Goal: Task Accomplishment & Management: Complete application form

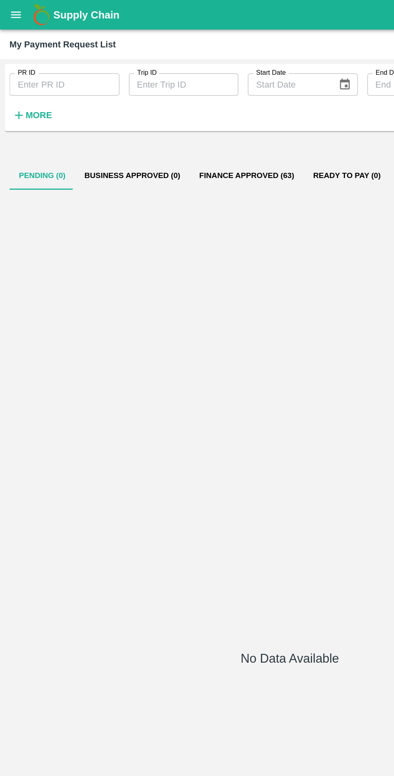
click at [11, 10] on icon "open drawer" at bounding box center [10, 10] width 9 height 9
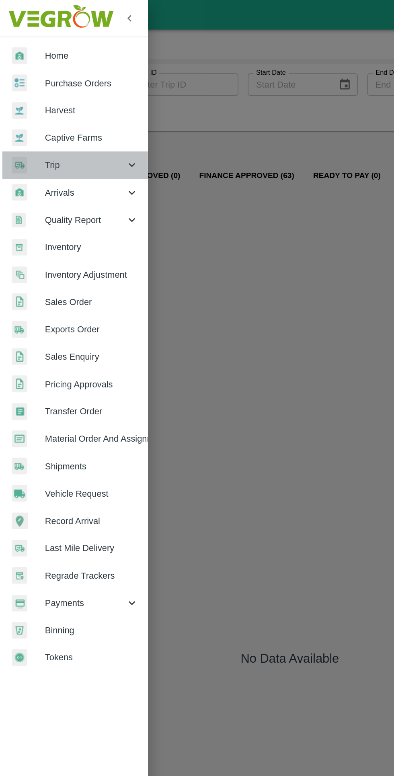
click at [27, 108] on div at bounding box center [19, 112] width 22 height 12
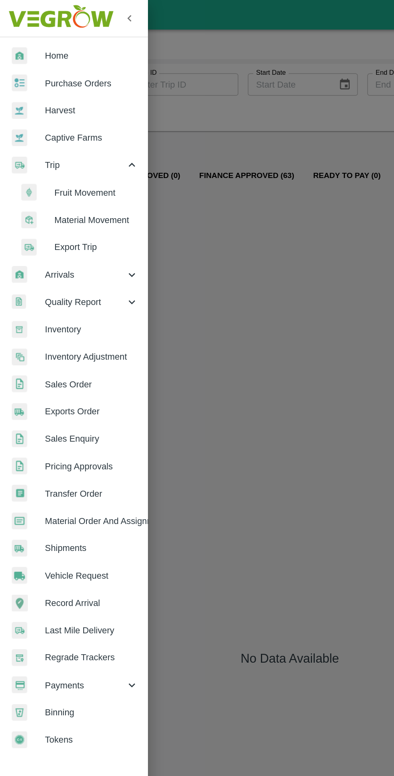
click at [32, 132] on div at bounding box center [25, 131] width 22 height 12
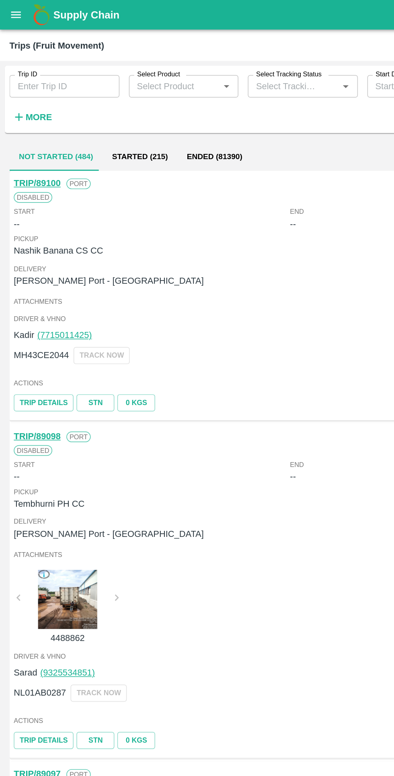
click at [33, 55] on input "Trip ID" at bounding box center [43, 58] width 75 height 15
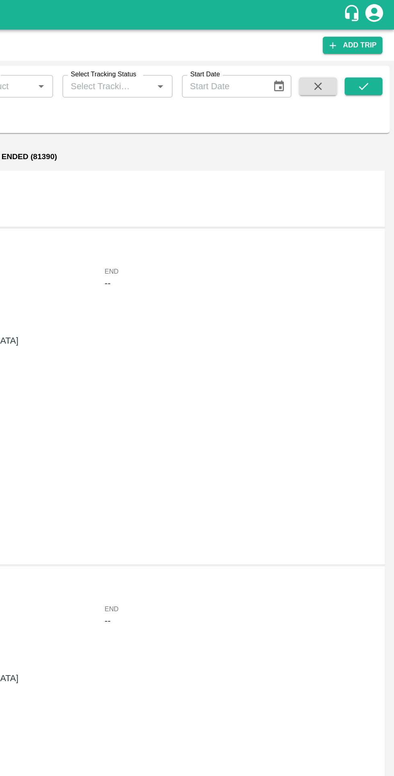
type input "88843"
click at [370, 59] on icon "submit" at bounding box center [372, 58] width 6 height 5
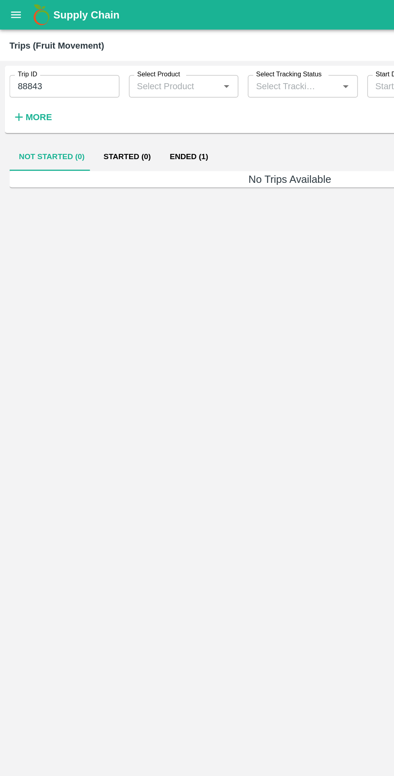
click at [118, 106] on button "Ended (1)" at bounding box center [128, 106] width 39 height 19
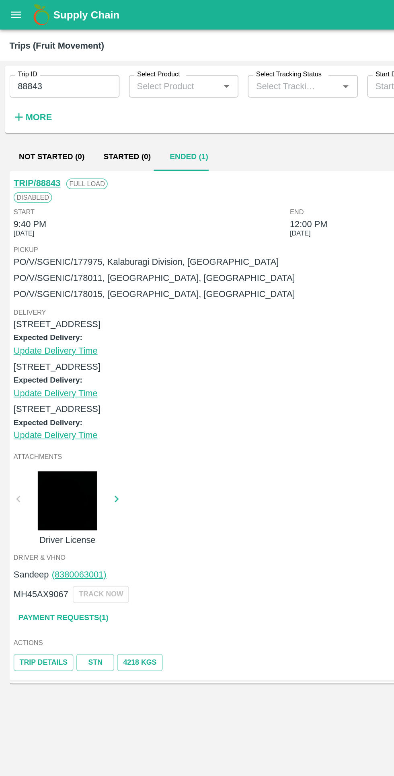
click at [66, 420] on link "Payment Requests( 1 )" at bounding box center [42, 420] width 67 height 14
click at [69, 420] on link "Payment Requests( 1 )" at bounding box center [42, 420] width 67 height 14
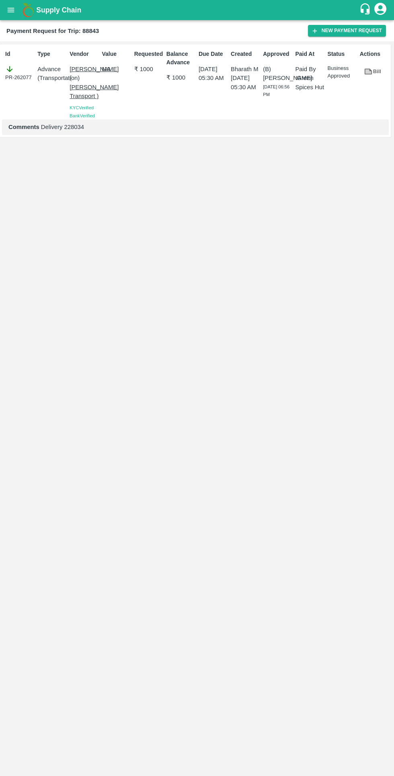
click at [330, 31] on button "New Payment Request" at bounding box center [347, 31] width 78 height 12
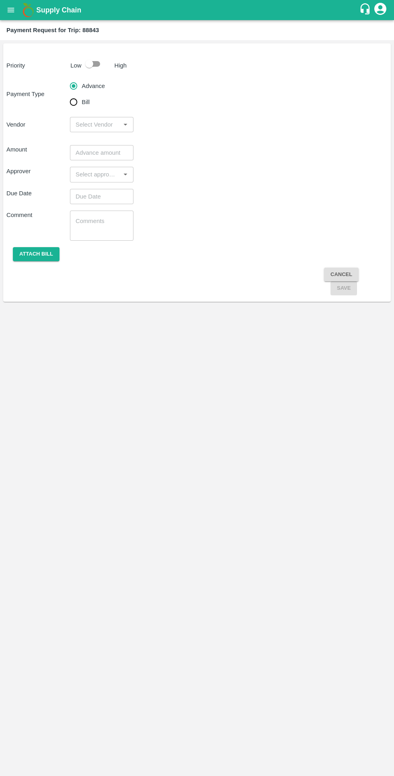
click at [100, 58] on input "checkbox" at bounding box center [89, 63] width 46 height 15
checkbox input "true"
click at [80, 108] on input "Bill" at bounding box center [73, 102] width 16 height 16
radio input "true"
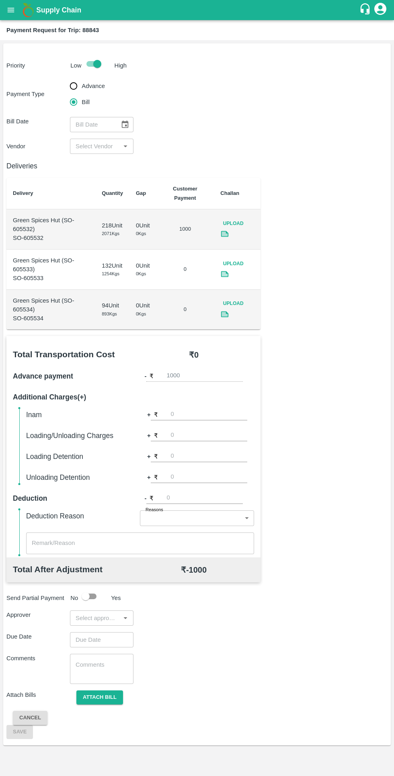
click at [125, 124] on icon "Choose date" at bounding box center [124, 124] width 9 height 9
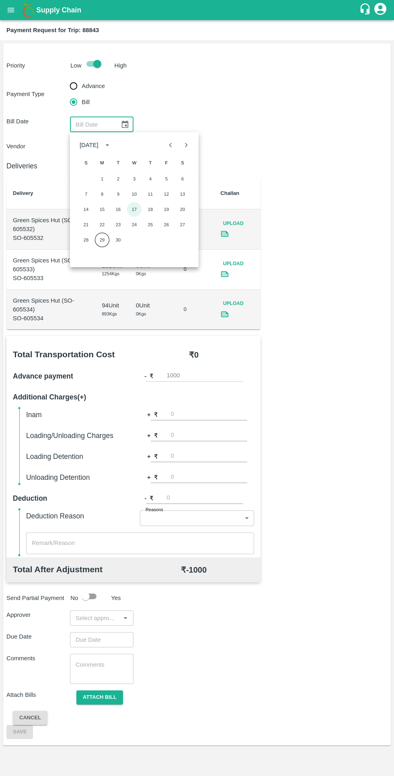
click at [134, 209] on button "17" at bounding box center [134, 209] width 14 height 14
type input "17/09/2025"
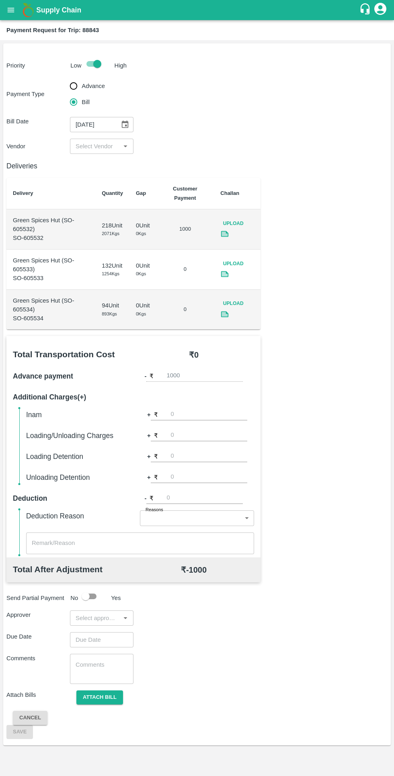
click at [96, 146] on input "input" at bounding box center [94, 146] width 45 height 10
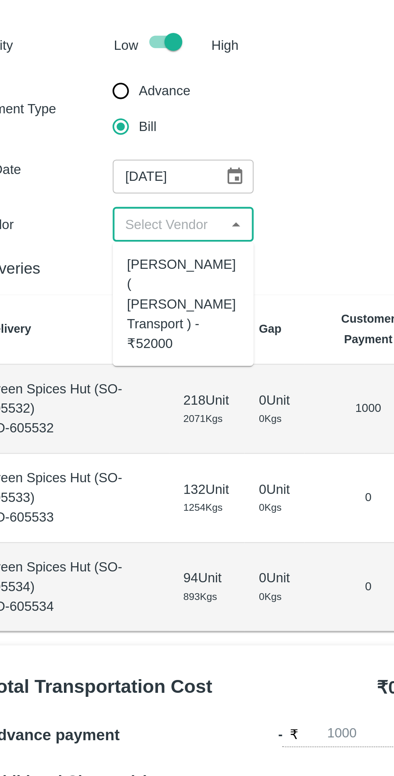
click at [85, 176] on div "Nitin Rasal ( Bhairavnath Transport ) - ₹52000" at bounding box center [101, 181] width 51 height 45
type input "Nitin Rasal ( Bhairavnath Transport ) - ₹52000"
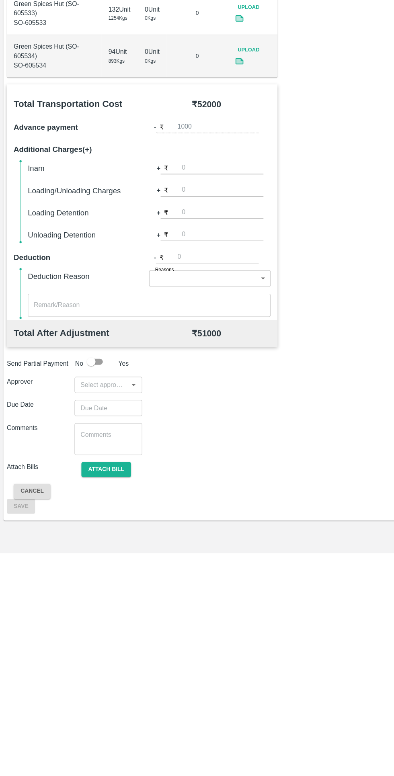
click at [171, 414] on input "number" at bounding box center [209, 414] width 76 height 11
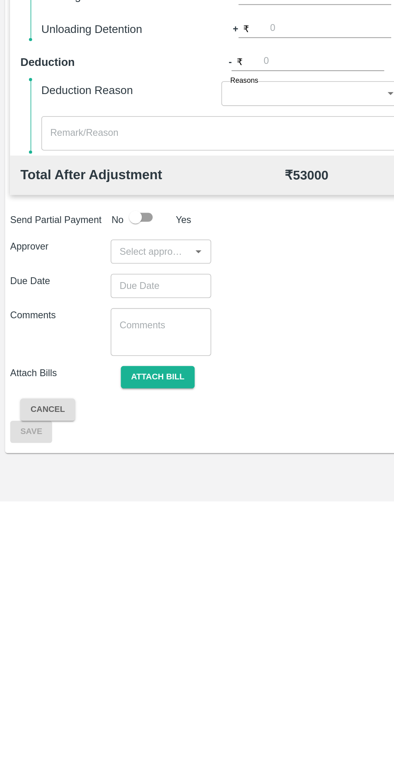
click at [89, 617] on input "input" at bounding box center [94, 617] width 45 height 10
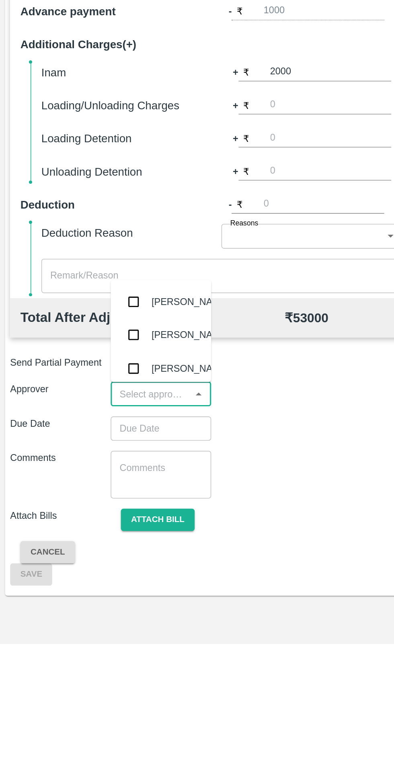
click at [190, 413] on input "2000" at bounding box center [209, 414] width 76 height 11
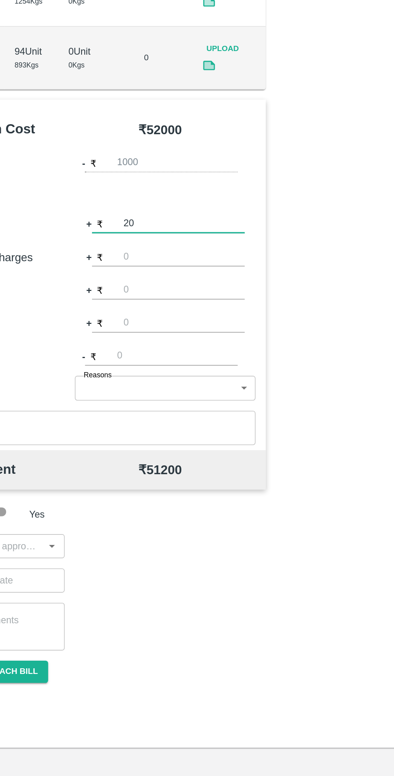
type input "2"
type input "2000"
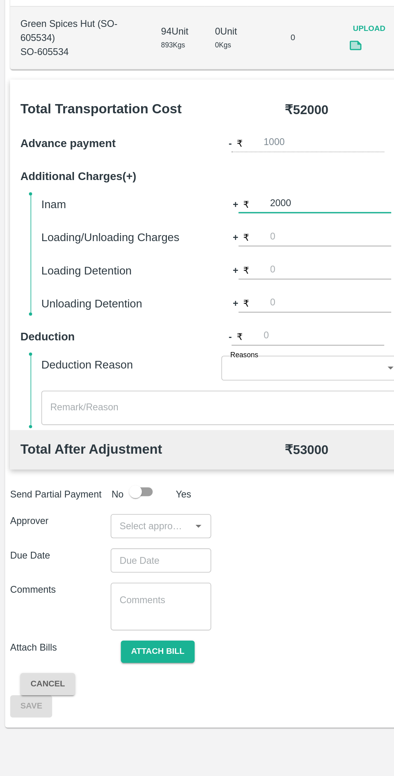
click at [108, 620] on input "input" at bounding box center [94, 617] width 45 height 10
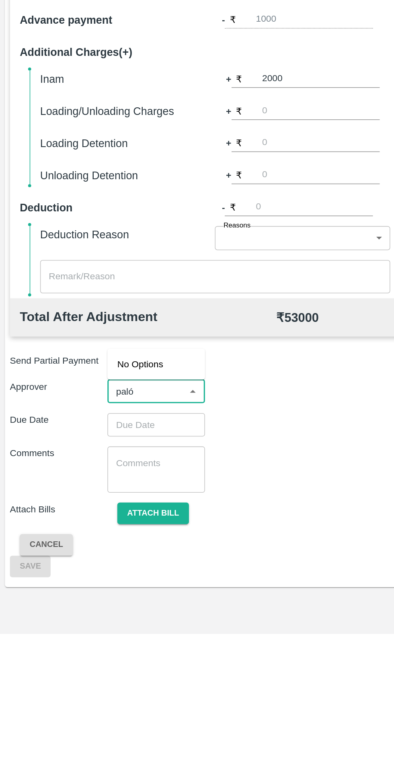
type input "pal"
click at [103, 594] on div "Palwinder Singh" at bounding box center [120, 596] width 49 height 9
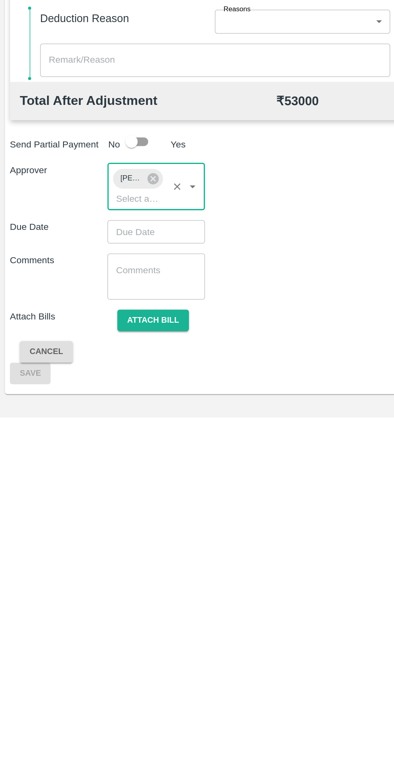
click at [95, 655] on input "Choose date" at bounding box center [99, 654] width 58 height 15
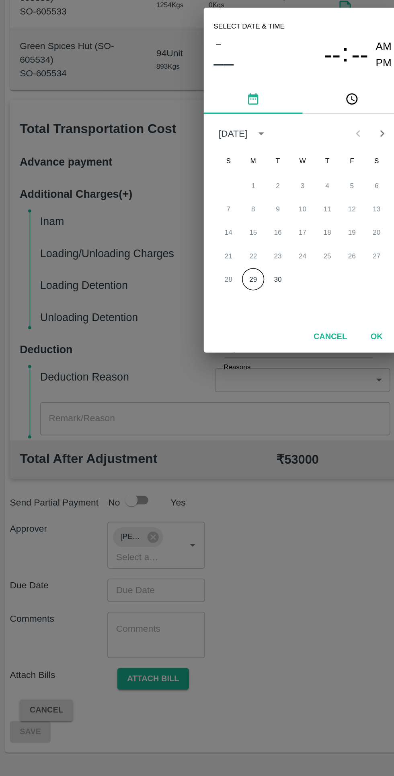
click at [164, 452] on button "29" at bounding box center [164, 452] width 14 height 14
type input "29/09/2025 12:00 AM"
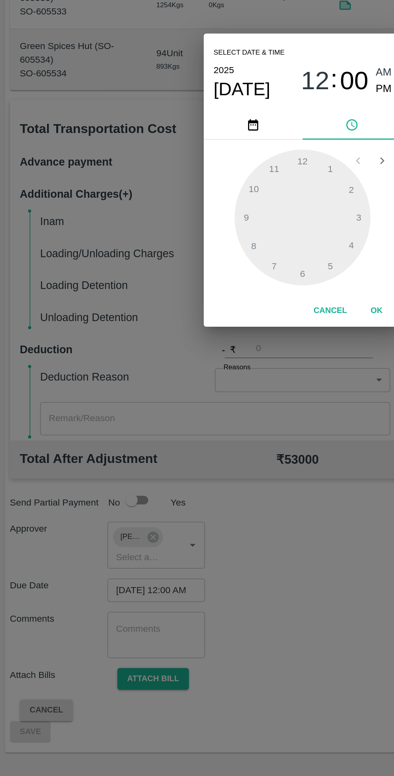
click at [242, 472] on button "OK" at bounding box center [245, 473] width 26 height 14
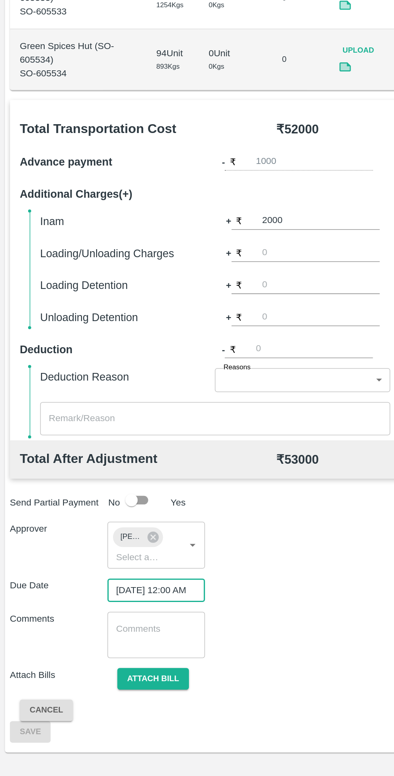
click at [109, 718] on button "Attach bill" at bounding box center [99, 712] width 47 height 14
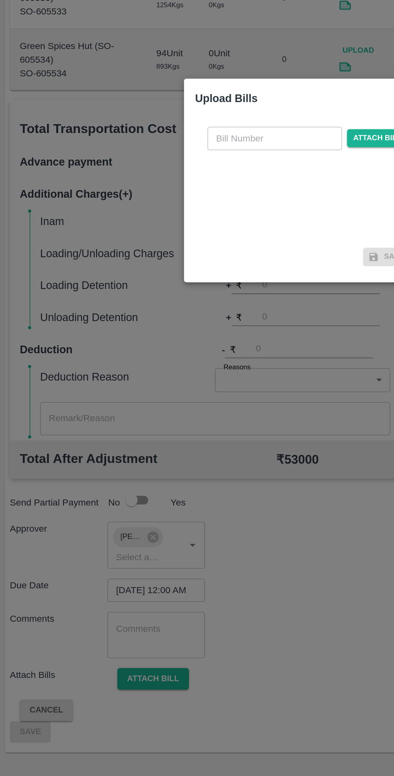
click at [239, 360] on span "Attach bill" at bounding box center [245, 361] width 39 height 12
click at [0, 0] on input "Attach bill" at bounding box center [0, 0] width 0 height 0
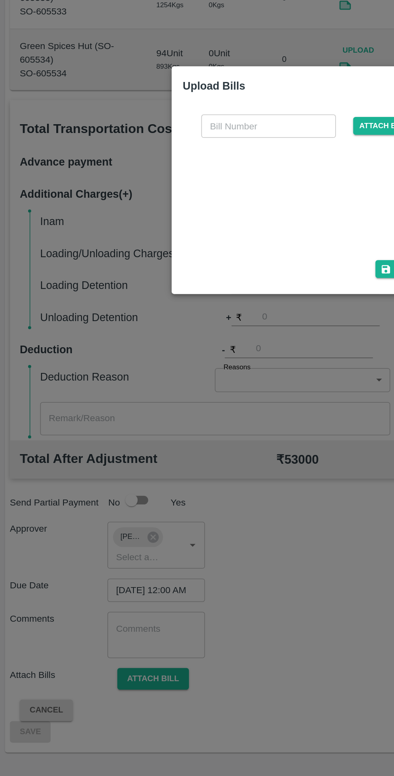
click at [153, 351] on input "text" at bounding box center [175, 352] width 88 height 15
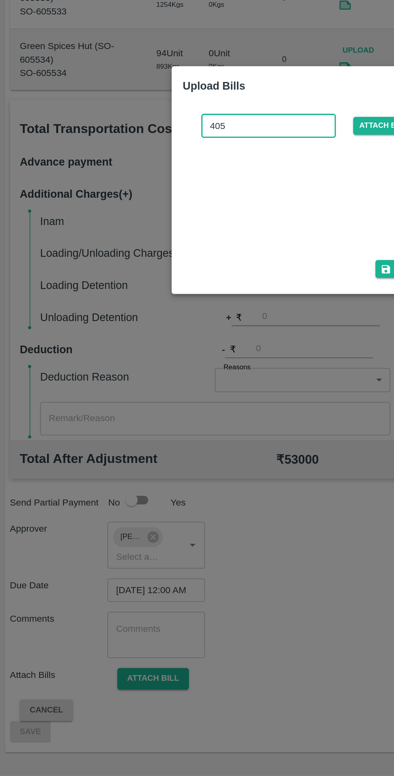
type input "4058"
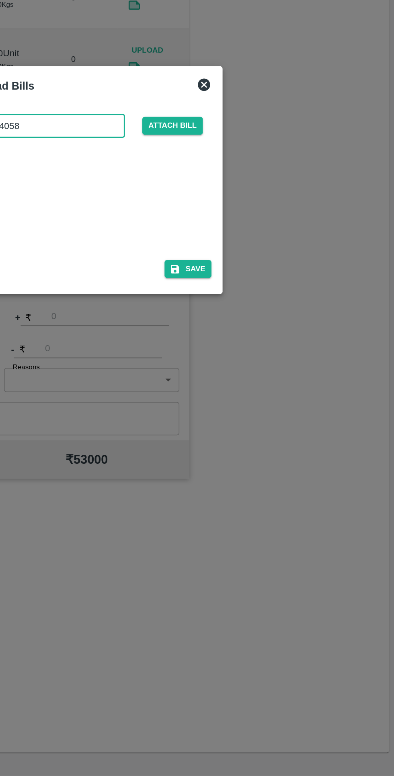
click at [265, 446] on button "Save" at bounding box center [259, 446] width 31 height 12
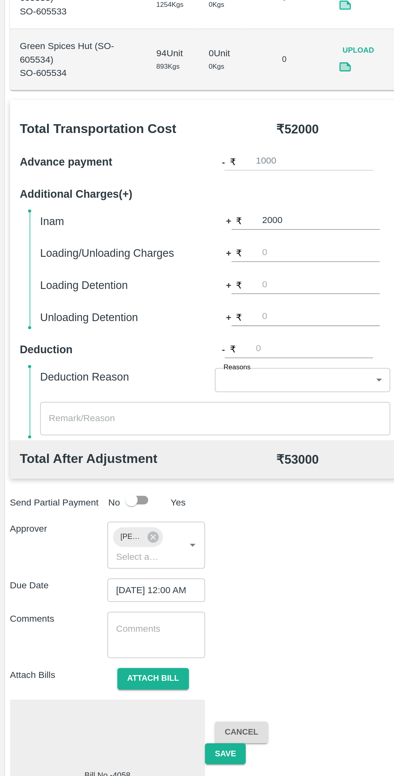
scroll to position [16, 0]
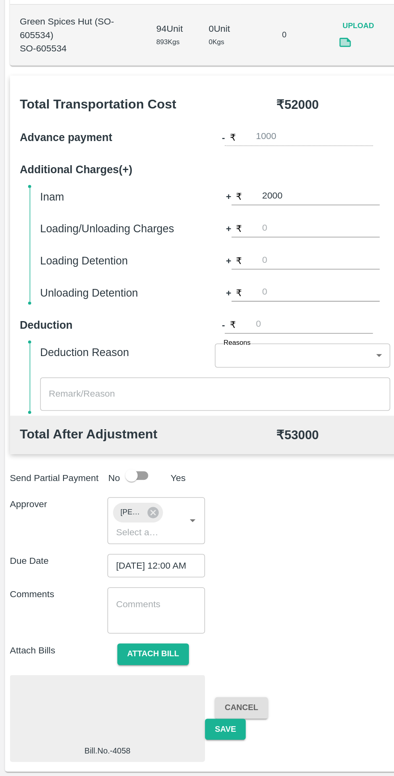
click at [143, 749] on button "Save" at bounding box center [146, 745] width 27 height 14
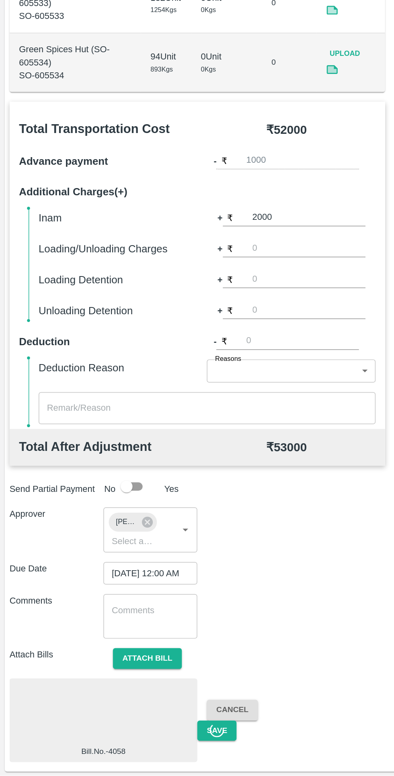
scroll to position [0, 0]
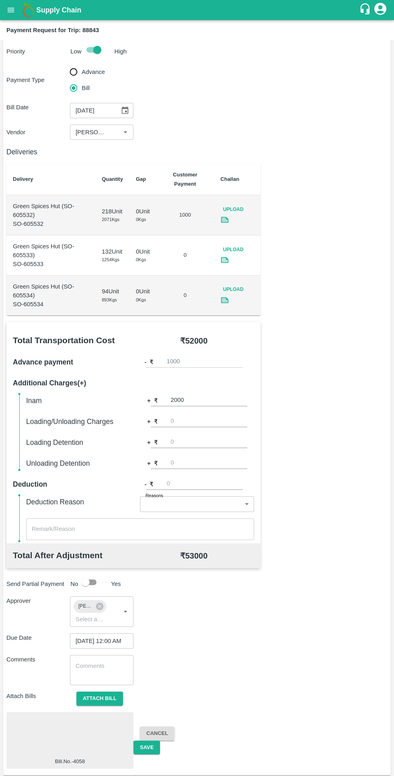
click at [156, 733] on button "Cancel" at bounding box center [157, 733] width 35 height 14
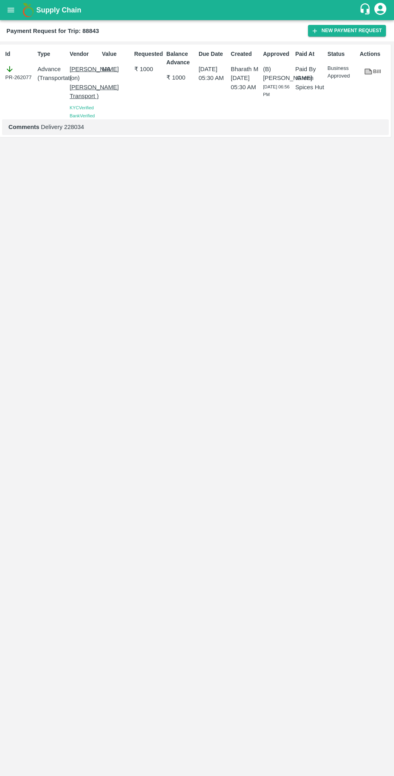
click at [210, 772] on div "Id PR-262077 Type Advance ( Transportation ) Vendor Nitin Rasal ( Bhairavnath T…" at bounding box center [197, 408] width 394 height 734
